Goal: Information Seeking & Learning: Learn about a topic

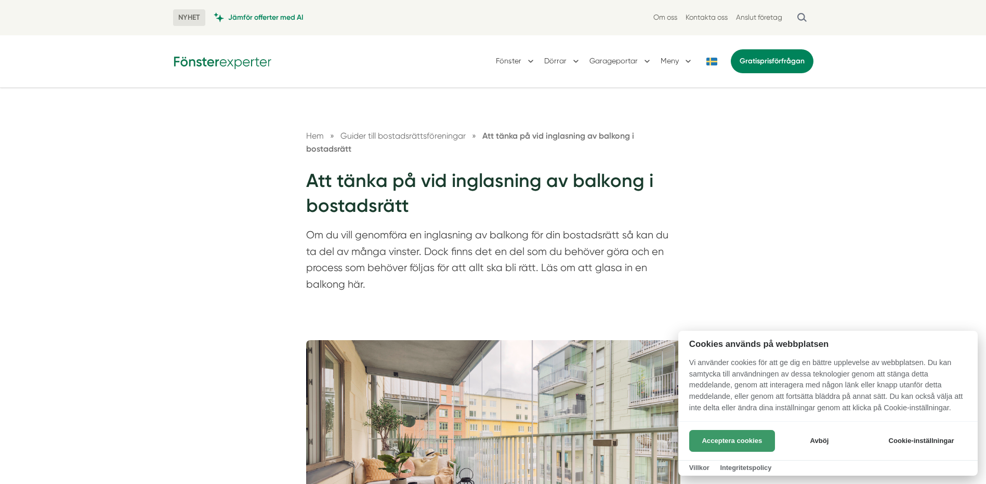
click at [741, 445] on button "Acceptera cookies" at bounding box center [732, 441] width 86 height 22
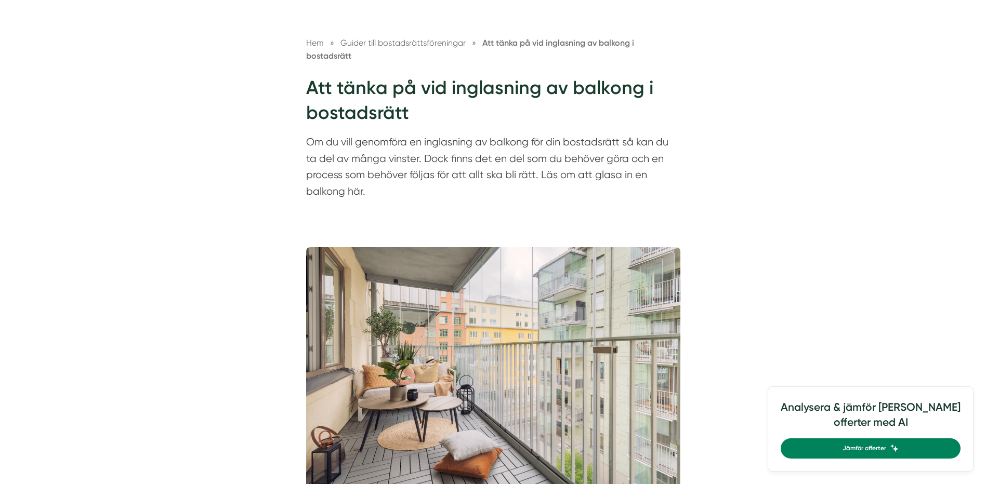
scroll to position [104, 0]
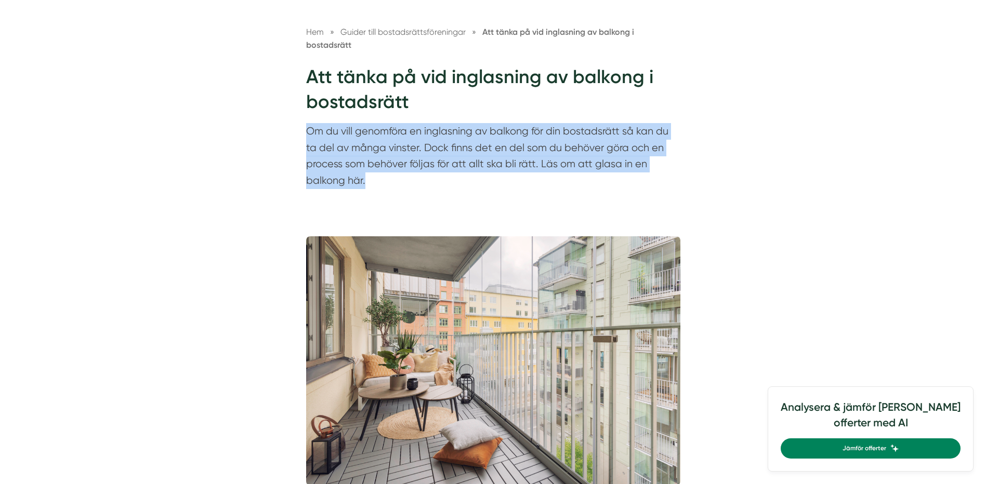
drag, startPoint x: 305, startPoint y: 130, endPoint x: 373, endPoint y: 180, distance: 83.5
click at [373, 180] on p "Om du vill genomföra en inglasning av balkong för din bostadsrätt så kan du ta …" at bounding box center [493, 158] width 374 height 71
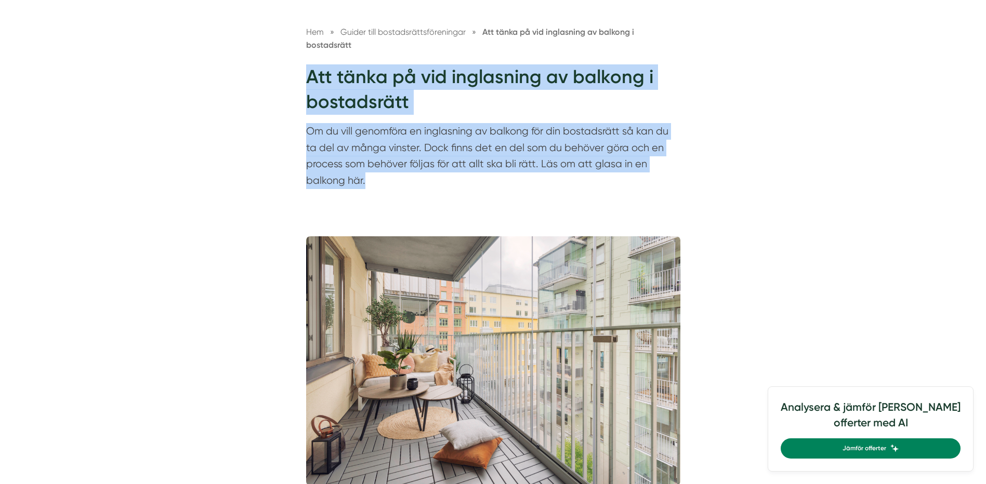
drag, startPoint x: 373, startPoint y: 180, endPoint x: 310, endPoint y: 72, distance: 124.6
click at [310, 72] on div "Hem » Guider till bostadsrättsföreningar » Att tänka på vid inglasning av balko…" at bounding box center [493, 109] width 399 height 168
click at [310, 73] on h1 "Att tänka på vid inglasning av balkong i bostadsrätt" at bounding box center [493, 93] width 374 height 59
drag, startPoint x: 311, startPoint y: 77, endPoint x: 363, endPoint y: 189, distance: 123.9
click at [363, 189] on div "Hem » Guider till bostadsrättsföreningar » Att tänka på vid inglasning av balko…" at bounding box center [493, 109] width 399 height 168
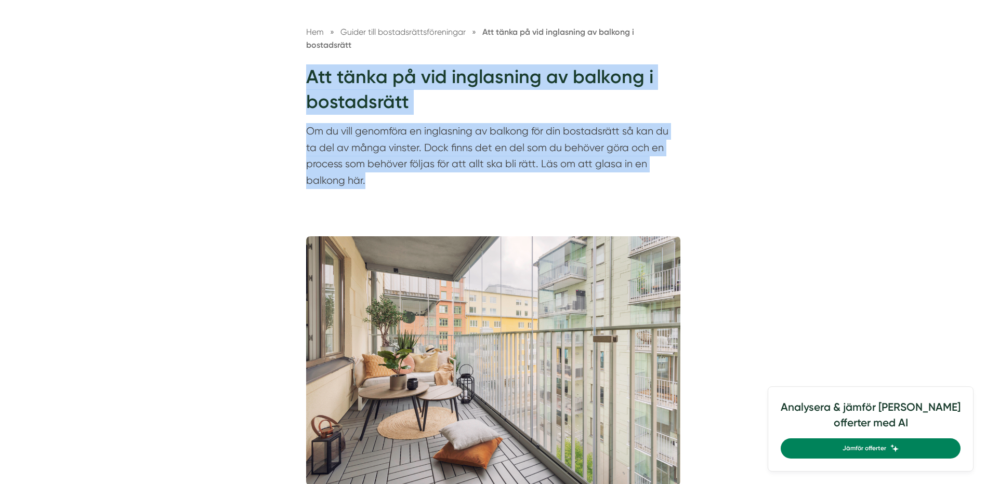
click at [368, 188] on p "Om du vill genomföra en inglasning av balkong för din bostadsrätt så kan du ta …" at bounding box center [493, 158] width 374 height 71
click at [367, 183] on p "Om du vill genomföra en inglasning av balkong för din bostadsrätt så kan du ta …" at bounding box center [493, 158] width 374 height 71
drag, startPoint x: 368, startPoint y: 184, endPoint x: 309, endPoint y: 83, distance: 117.4
click at [309, 83] on div "Hem » Guider till bostadsrättsföreningar » Att tänka på vid inglasning av balko…" at bounding box center [493, 109] width 399 height 168
click at [309, 83] on h1 "Att tänka på vid inglasning av balkong i bostadsrätt" at bounding box center [493, 93] width 374 height 59
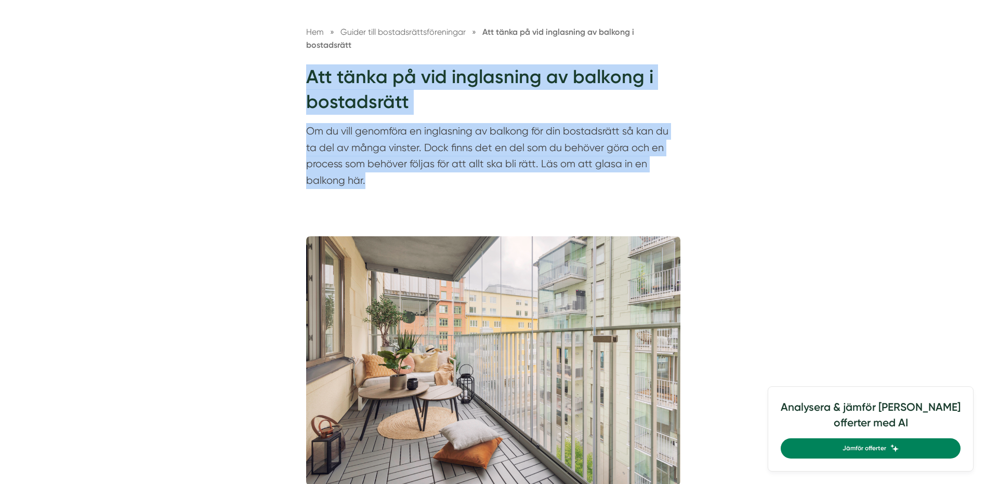
click at [309, 78] on h1 "Att tänka på vid inglasning av balkong i bostadsrätt" at bounding box center [493, 93] width 374 height 59
drag, startPoint x: 308, startPoint y: 77, endPoint x: 362, endPoint y: 185, distance: 120.4
click at [362, 185] on div "Hem » Guider till bostadsrättsföreningar » Att tänka på vid inglasning av balko…" at bounding box center [493, 109] width 399 height 168
click at [363, 185] on p "Om du vill genomföra en inglasning av balkong för din bostadsrätt så kan du ta …" at bounding box center [493, 158] width 374 height 71
drag, startPoint x: 365, startPoint y: 183, endPoint x: 305, endPoint y: 75, distance: 123.2
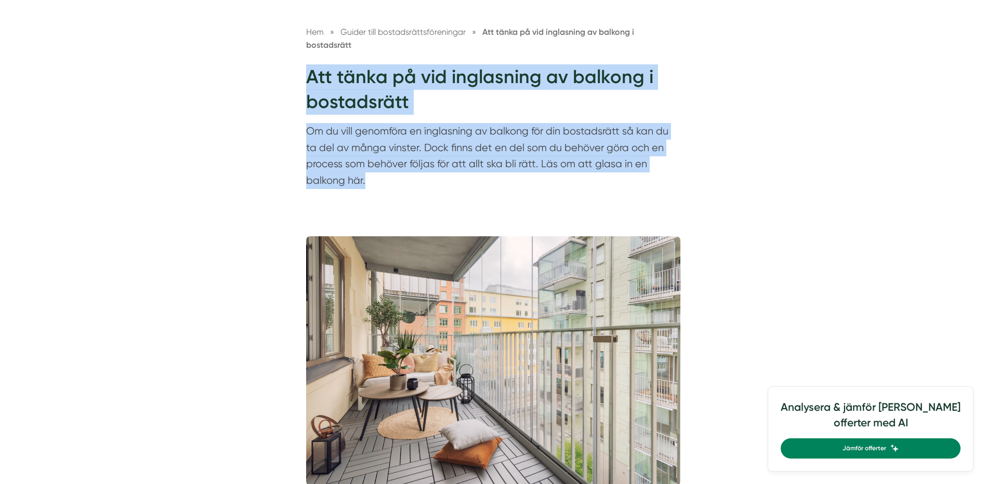
click at [305, 75] on div "Hem » Guider till bostadsrättsföreningar » Att tänka på vid inglasning av balko…" at bounding box center [493, 109] width 399 height 168
click at [306, 75] on h1 "Att tänka på vid inglasning av balkong i bostadsrätt" at bounding box center [493, 93] width 374 height 59
drag, startPoint x: 307, startPoint y: 79, endPoint x: 368, endPoint y: 179, distance: 117.5
click at [368, 179] on div "Hem » Guider till bostadsrättsföreningar » Att tänka på vid inglasning av balko…" at bounding box center [493, 109] width 399 height 168
click at [368, 179] on p "Om du vill genomföra en inglasning av balkong för din bostadsrätt så kan du ta …" at bounding box center [493, 158] width 374 height 71
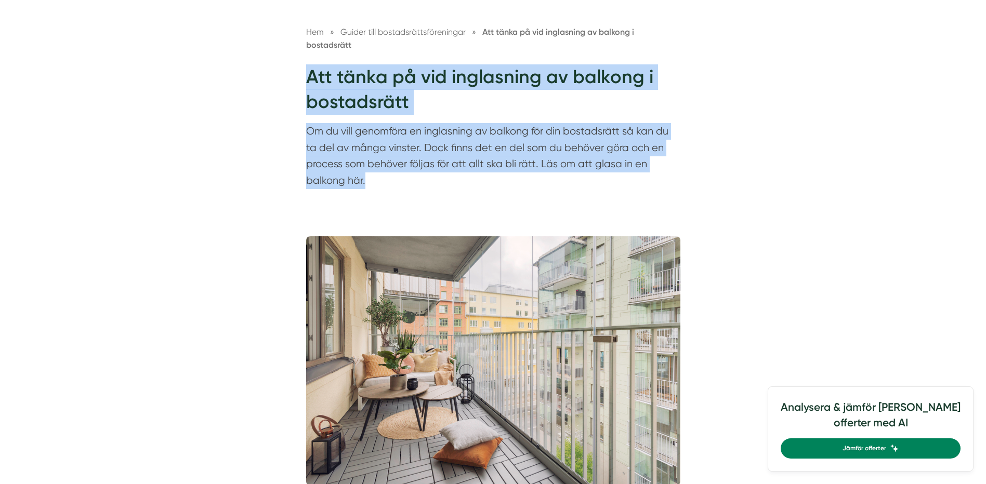
drag, startPoint x: 366, startPoint y: 182, endPoint x: 298, endPoint y: 81, distance: 121.8
click at [298, 81] on div "Hem » Guider till bostadsrättsföreningar » Att tänka på vid inglasning av balko…" at bounding box center [493, 109] width 399 height 168
drag, startPoint x: 298, startPoint y: 81, endPoint x: 301, endPoint y: 89, distance: 9.2
click at [301, 89] on div "Hem » Guider till bostadsrättsföreningar » Att tänka på vid inglasning av balko…" at bounding box center [493, 109] width 399 height 168
drag, startPoint x: 308, startPoint y: 78, endPoint x: 376, endPoint y: 184, distance: 126.2
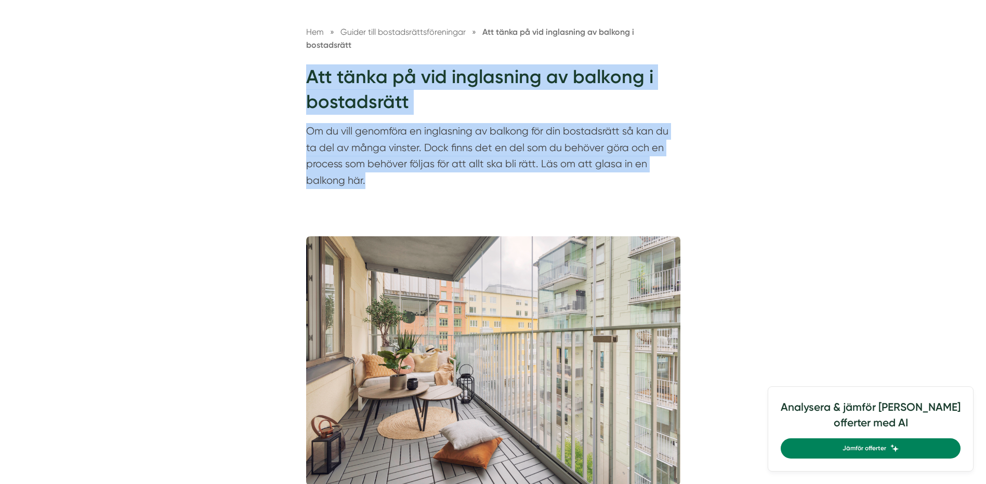
click at [376, 184] on div "Hem » Guider till bostadsrättsföreningar » Att tänka på vid inglasning av balko…" at bounding box center [493, 109] width 399 height 168
click at [376, 184] on p "Om du vill genomföra en inglasning av balkong för din bostadsrätt så kan du ta …" at bounding box center [493, 158] width 374 height 71
drag, startPoint x: 351, startPoint y: 166, endPoint x: 304, endPoint y: 82, distance: 96.3
click at [304, 82] on div "Hem » Guider till bostadsrättsföreningar » Att tänka på vid inglasning av balko…" at bounding box center [493, 109] width 399 height 168
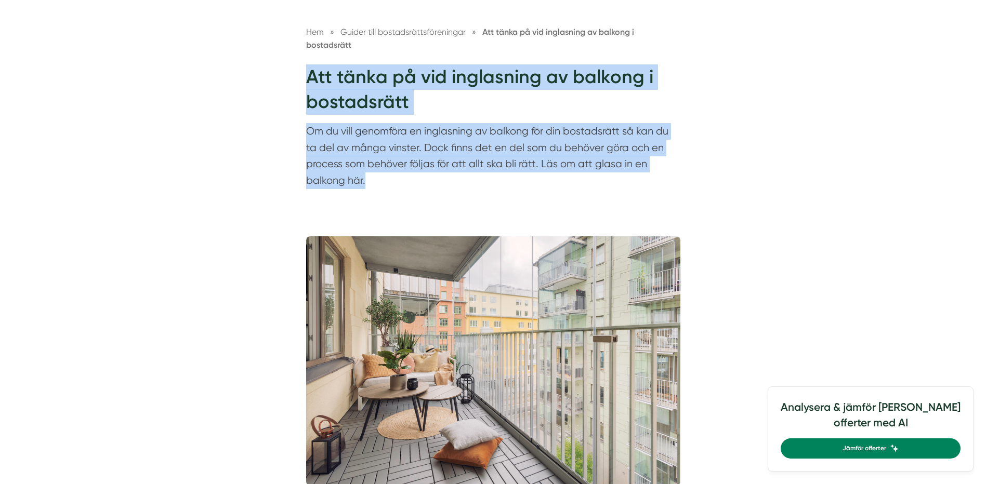
drag, startPoint x: 307, startPoint y: 77, endPoint x: 369, endPoint y: 181, distance: 121.0
click at [369, 181] on div "Hem » Guider till bostadsrättsföreningar » Att tänka på vid inglasning av balko…" at bounding box center [493, 109] width 399 height 168
click at [369, 181] on p "Om du vill genomföra en inglasning av balkong för din bostadsrätt så kan du ta …" at bounding box center [493, 158] width 374 height 71
drag, startPoint x: 369, startPoint y: 183, endPoint x: 307, endPoint y: 78, distance: 122.5
click at [307, 78] on div "Hem » Guider till bostadsrättsföreningar » Att tänka på vid inglasning av balko…" at bounding box center [493, 109] width 399 height 168
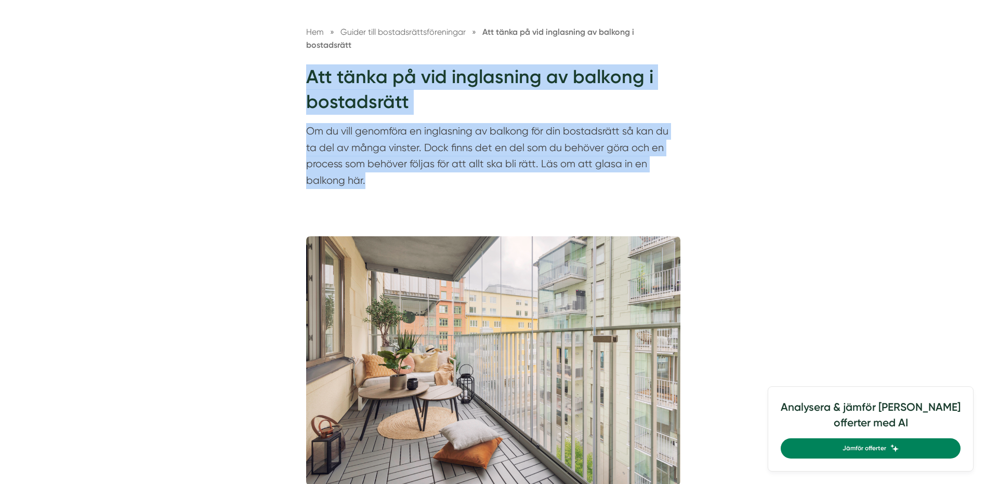
click at [307, 78] on h1 "Att tänka på vid inglasning av balkong i bostadsrätt" at bounding box center [493, 93] width 374 height 59
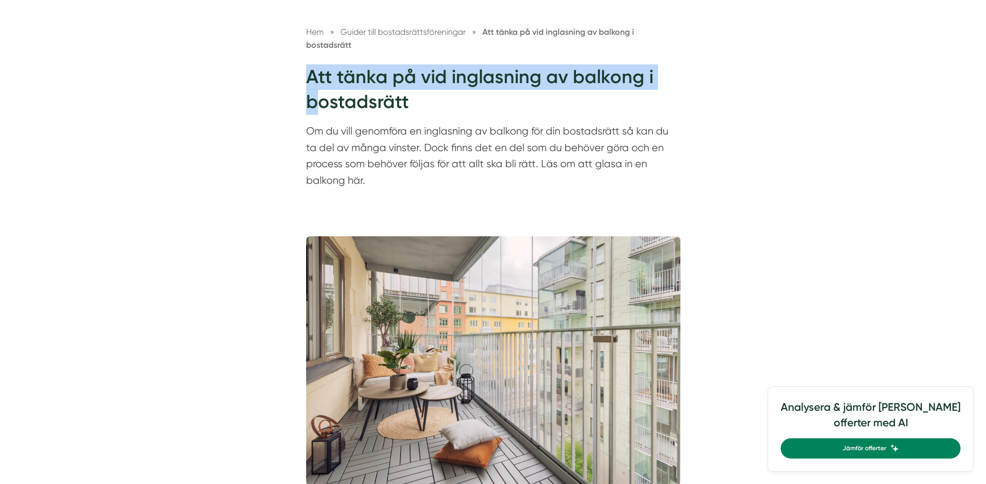
drag, startPoint x: 304, startPoint y: 80, endPoint x: 318, endPoint y: 96, distance: 21.0
click at [318, 96] on div "Hem » Guider till bostadsrättsföreningar » Att tänka på vid inglasning av balko…" at bounding box center [493, 109] width 399 height 168
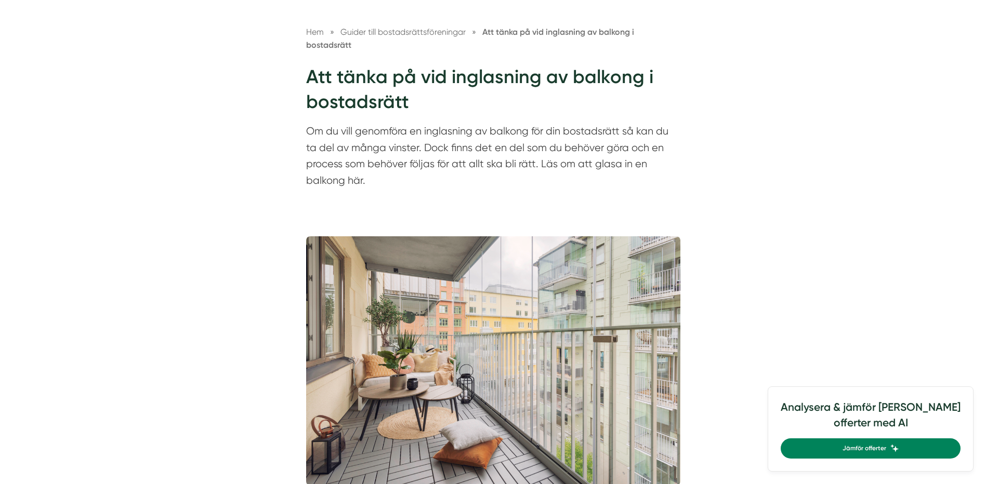
drag, startPoint x: 318, startPoint y: 96, endPoint x: 336, endPoint y: 129, distance: 37.4
click at [336, 129] on div "Hem » Guider till bostadsrättsföreningar » Att tänka på vid inglasning av balko…" at bounding box center [493, 109] width 399 height 168
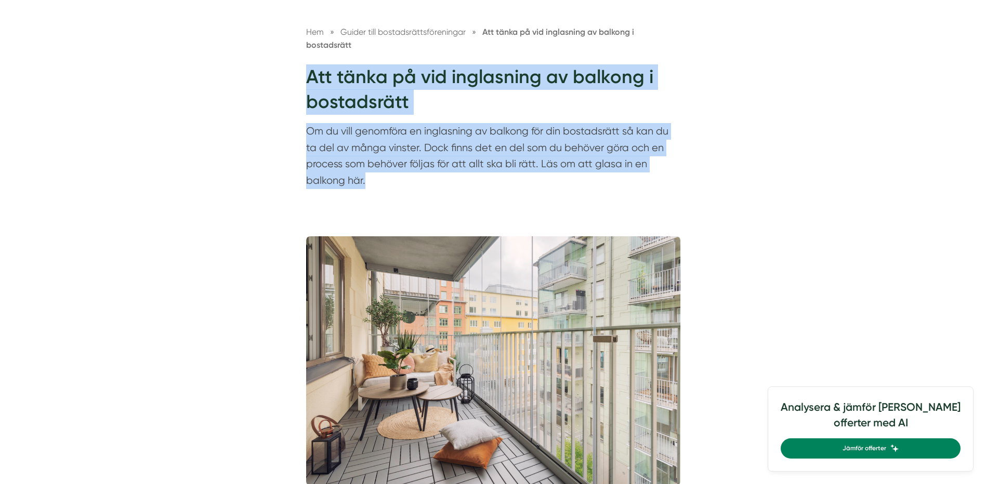
drag, startPoint x: 336, startPoint y: 129, endPoint x: 307, endPoint y: 81, distance: 56.1
click at [307, 81] on div "Hem » Guider till bostadsrättsföreningar » Att tänka på vid inglasning av balko…" at bounding box center [493, 109] width 399 height 168
click at [307, 81] on h1 "Att tänka på vid inglasning av balkong i bostadsrätt" at bounding box center [493, 93] width 374 height 59
drag, startPoint x: 309, startPoint y: 80, endPoint x: 362, endPoint y: 181, distance: 114.3
click at [362, 181] on div "Hem » Guider till bostadsrättsföreningar » Att tänka på vid inglasning av balko…" at bounding box center [493, 109] width 399 height 168
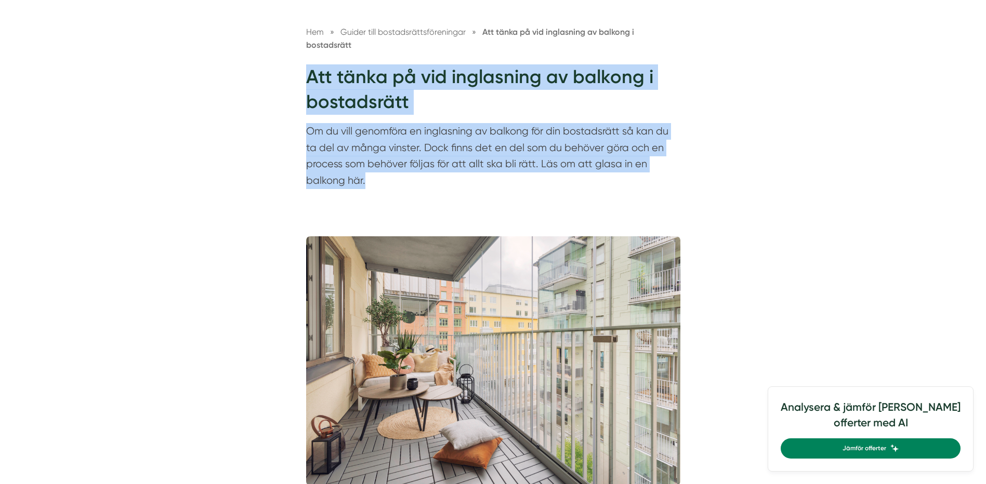
click at [365, 184] on p "Om du vill genomföra en inglasning av balkong för din bostadsrätt så kan du ta …" at bounding box center [493, 158] width 374 height 71
drag, startPoint x: 365, startPoint y: 184, endPoint x: 309, endPoint y: 78, distance: 120.2
click at [309, 78] on div "Hem » Guider till bostadsrättsföreningar » Att tänka på vid inglasning av balko…" at bounding box center [493, 109] width 399 height 168
click at [309, 78] on h1 "Att tänka på vid inglasning av balkong i bostadsrätt" at bounding box center [493, 93] width 374 height 59
drag, startPoint x: 309, startPoint y: 82, endPoint x: 370, endPoint y: 187, distance: 121.5
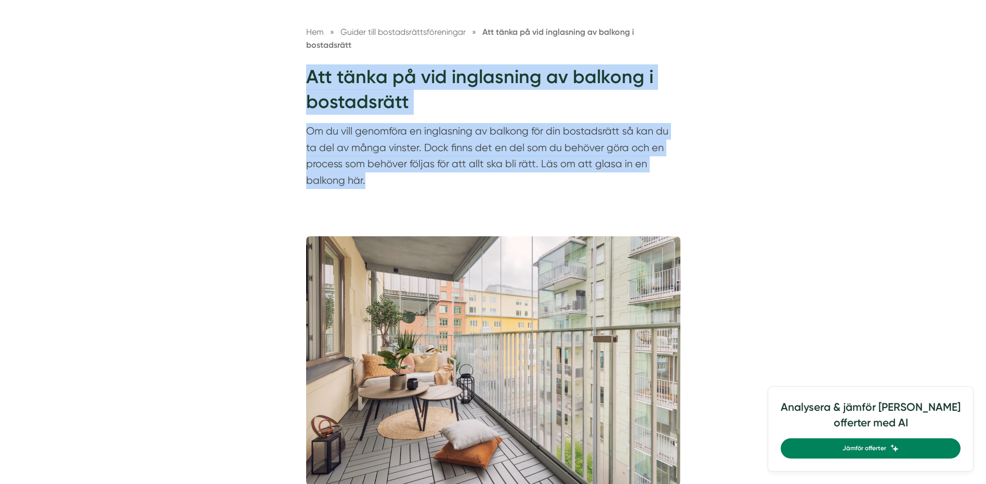
click at [370, 187] on div "Hem » Guider till bostadsrättsföreningar » Att tänka på vid inglasning av balko…" at bounding box center [493, 109] width 399 height 168
click at [370, 187] on p "Om du vill genomföra en inglasning av balkong för din bostadsrätt så kan du ta …" at bounding box center [493, 158] width 374 height 71
drag, startPoint x: 340, startPoint y: 128, endPoint x: 316, endPoint y: 88, distance: 46.6
click at [316, 88] on div "Hem » Guider till bostadsrättsföreningar » Att tänka på vid inglasning av balko…" at bounding box center [493, 109] width 399 height 168
click at [315, 86] on h1 "Att tänka på vid inglasning av balkong i bostadsrätt" at bounding box center [493, 93] width 374 height 59
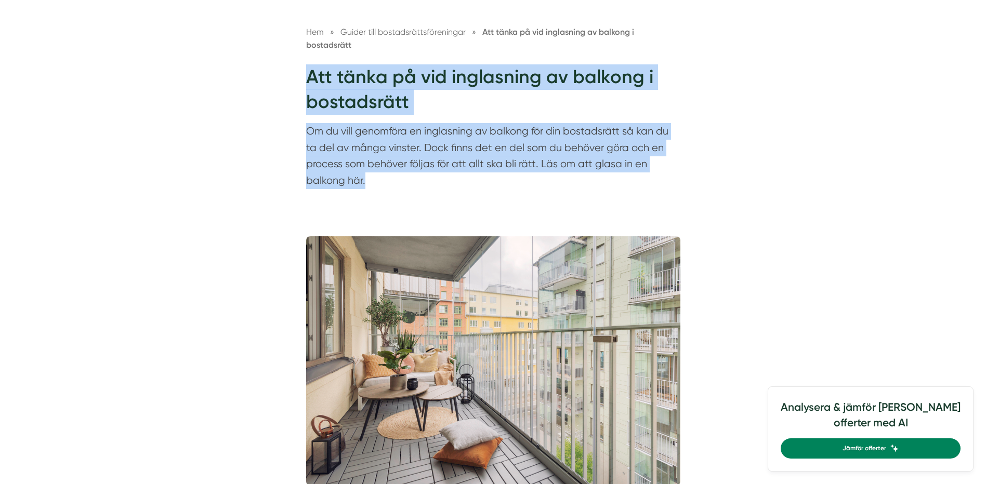
click at [378, 174] on p "Om du vill genomföra en inglasning av balkong för din bostadsrätt så kan du ta …" at bounding box center [493, 158] width 374 height 71
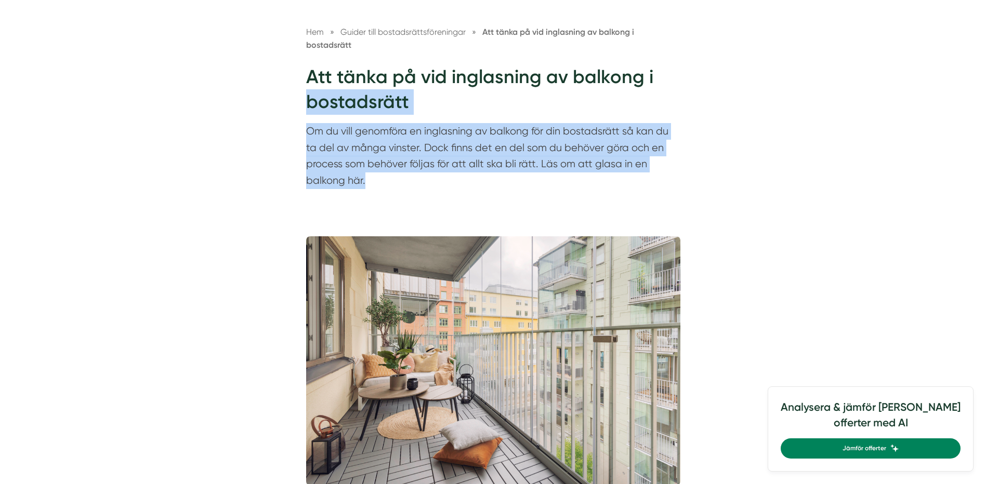
drag, startPoint x: 378, startPoint y: 175, endPoint x: 325, endPoint y: 102, distance: 90.4
click at [325, 102] on div "Hem » Guider till bostadsrättsföreningar » Att tänka på vid inglasning av balko…" at bounding box center [493, 109] width 399 height 168
drag, startPoint x: 325, startPoint y: 102, endPoint x: 309, endPoint y: 89, distance: 20.3
click at [322, 100] on h1 "Att tänka på vid inglasning av balkong i bostadsrätt" at bounding box center [493, 93] width 374 height 59
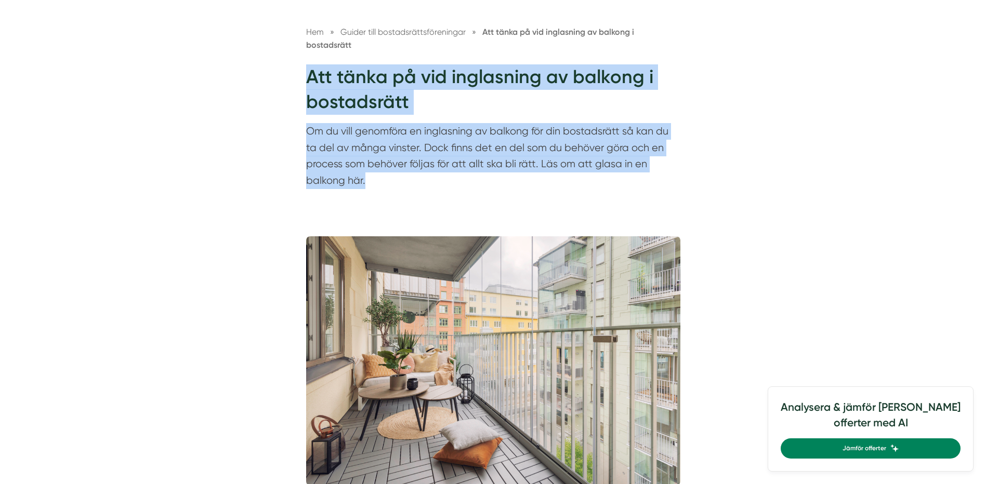
drag, startPoint x: 305, startPoint y: 83, endPoint x: 382, endPoint y: 183, distance: 125.9
click at [382, 183] on div "Hem » Guider till bostadsrättsföreningar » Att tänka på vid inglasning av balko…" at bounding box center [493, 109] width 399 height 168
click at [383, 183] on p "Om du vill genomföra en inglasning av balkong för din bostadsrätt så kan du ta …" at bounding box center [493, 158] width 374 height 71
